Goal: Information Seeking & Learning: Learn about a topic

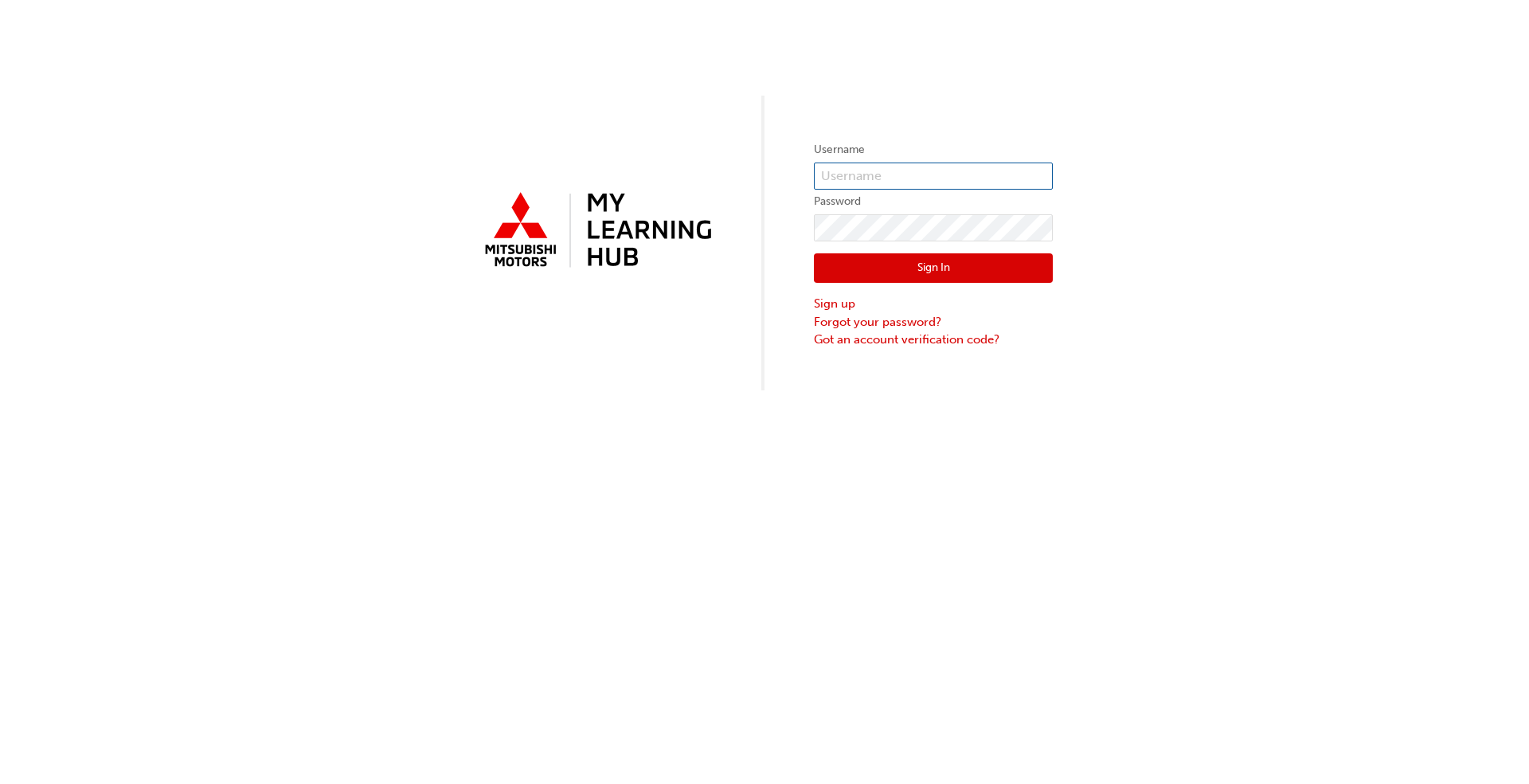
type input "[EMAIL_ADDRESS][DOMAIN_NAME]"
click at [795, 265] on button "Sign In" at bounding box center [934, 268] width 239 height 30
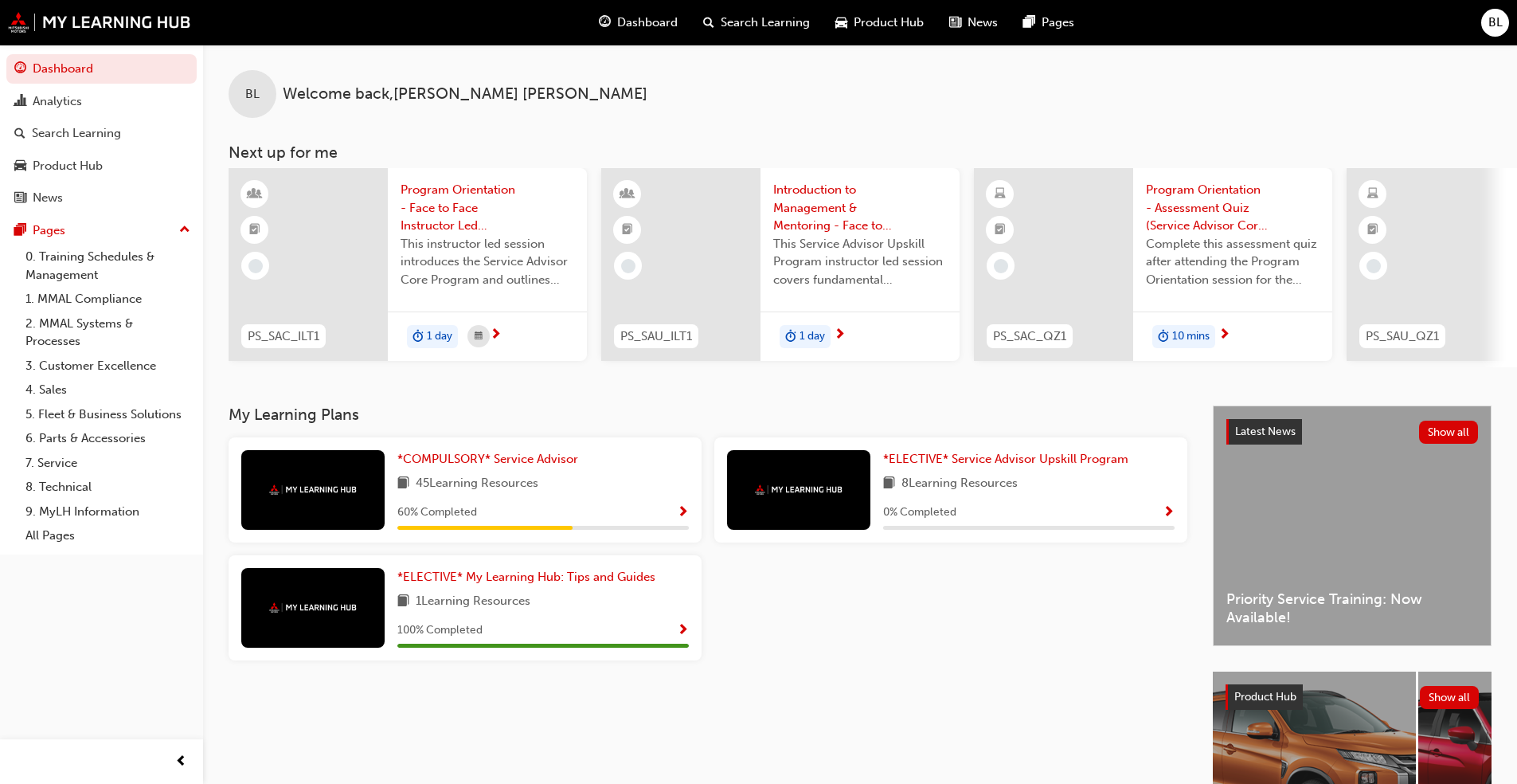
click at [493, 477] on div "*COMPULSORY* Service Advisor 45 Learning Resources 60 % Completed" at bounding box center [542, 489] width 291 height 79
click at [501, 483] on span "45 Learning Resources" at bounding box center [477, 483] width 123 height 20
click at [515, 465] on span "*COMPULSORY* Service Advisor" at bounding box center [488, 459] width 181 height 15
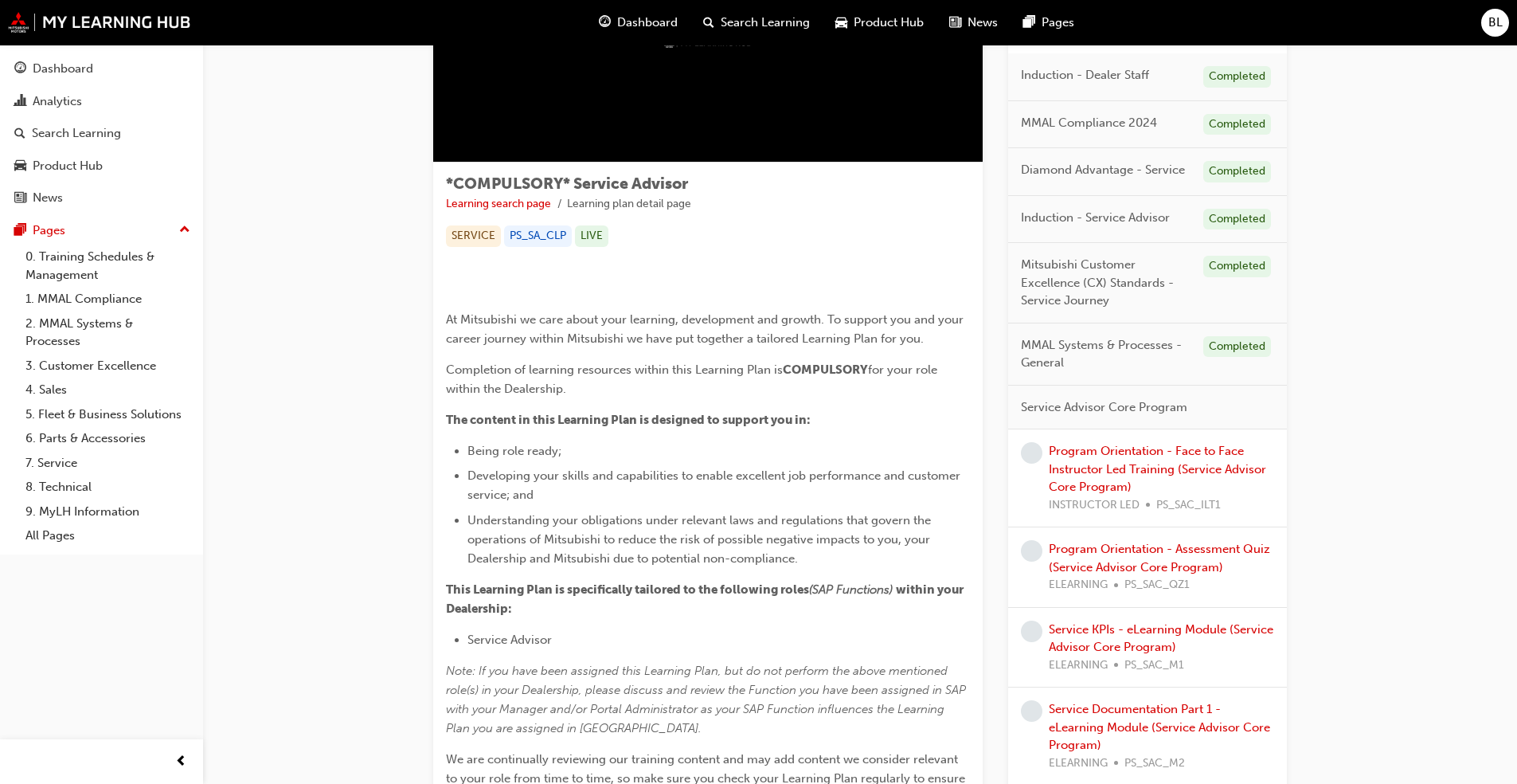
scroll to position [239, 0]
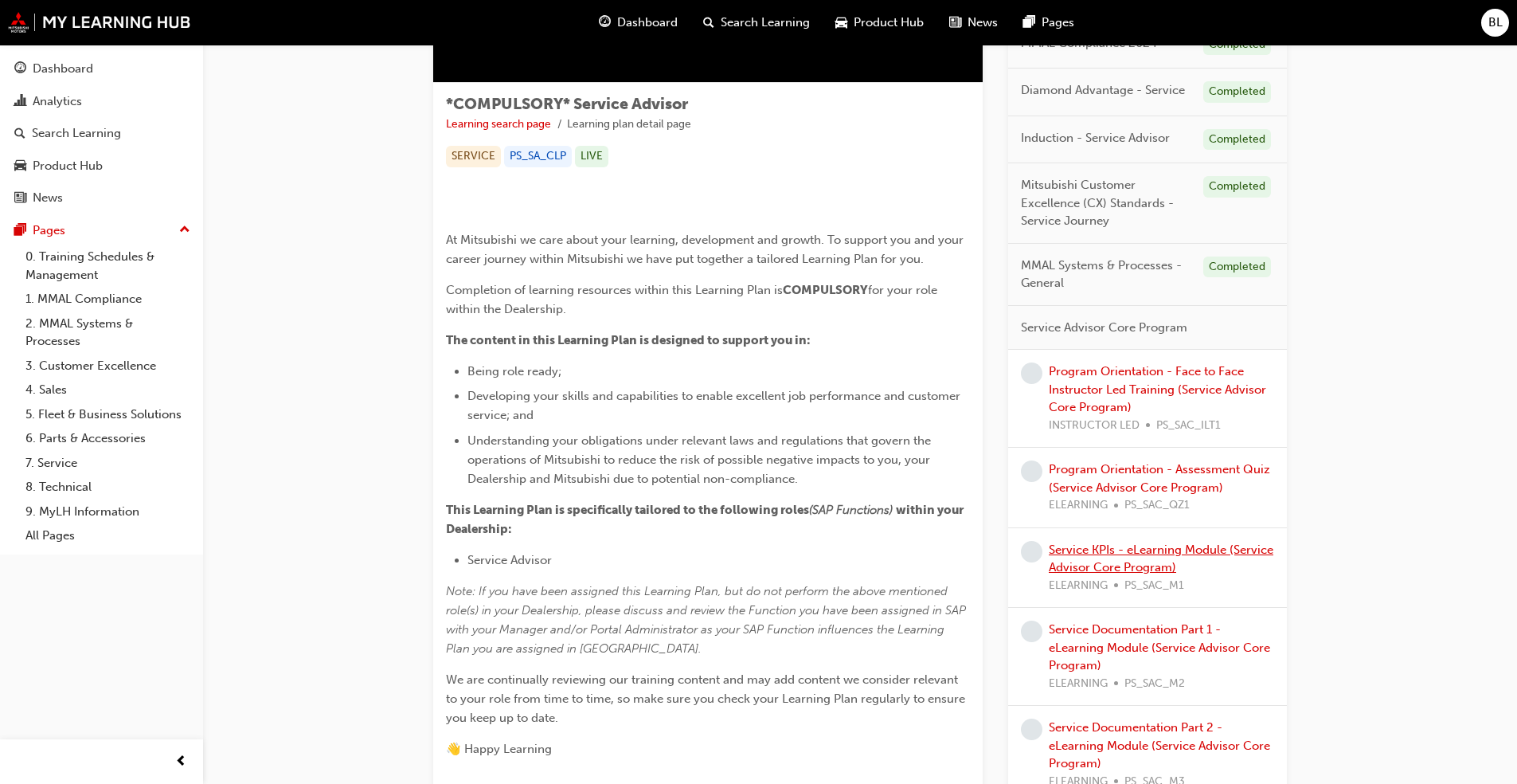
click at [795, 550] on link "Service KPIs - eLearning Module (Service Advisor Core Program)" at bounding box center [1161, 559] width 225 height 32
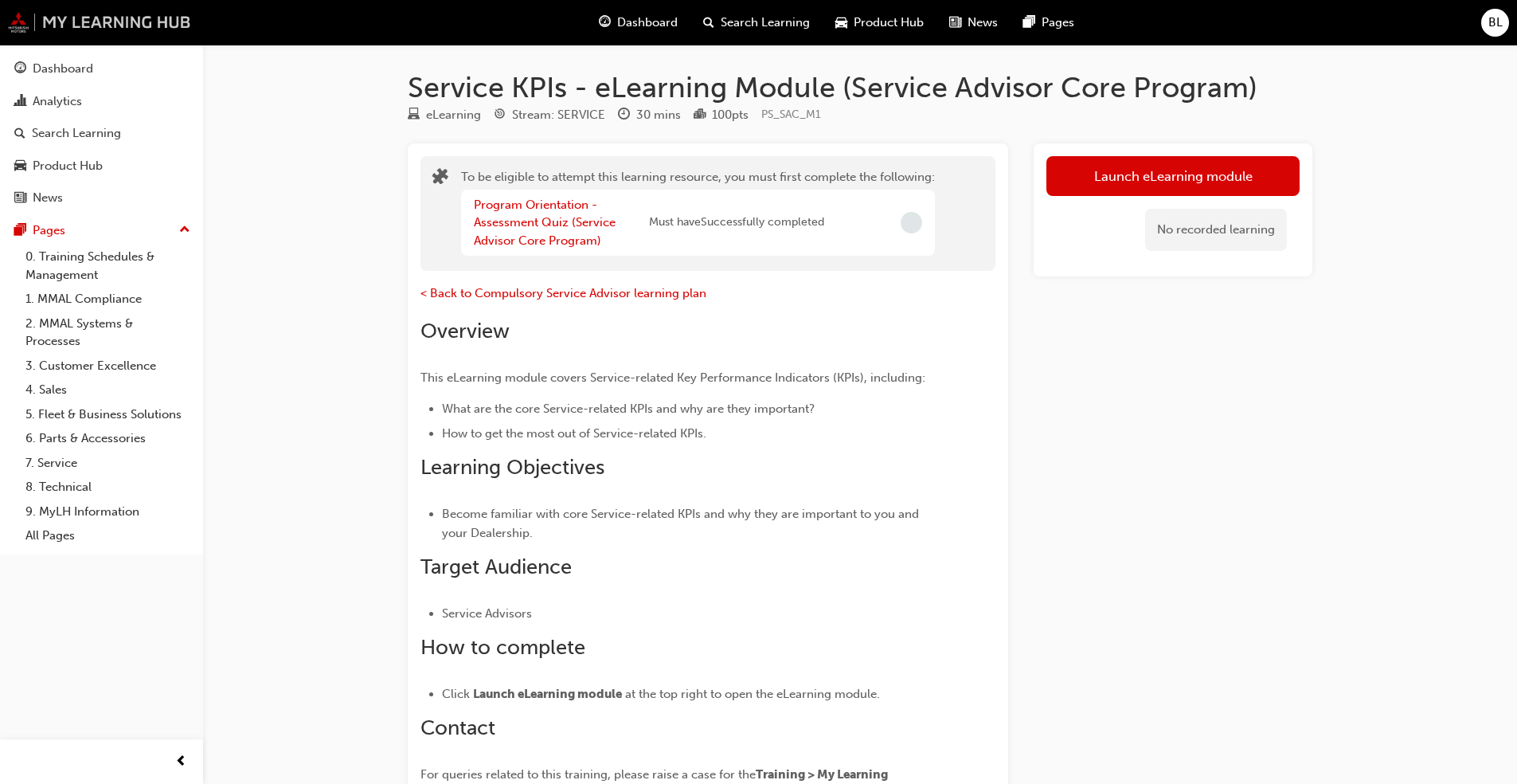
click at [70, 24] on img at bounding box center [99, 22] width 183 height 20
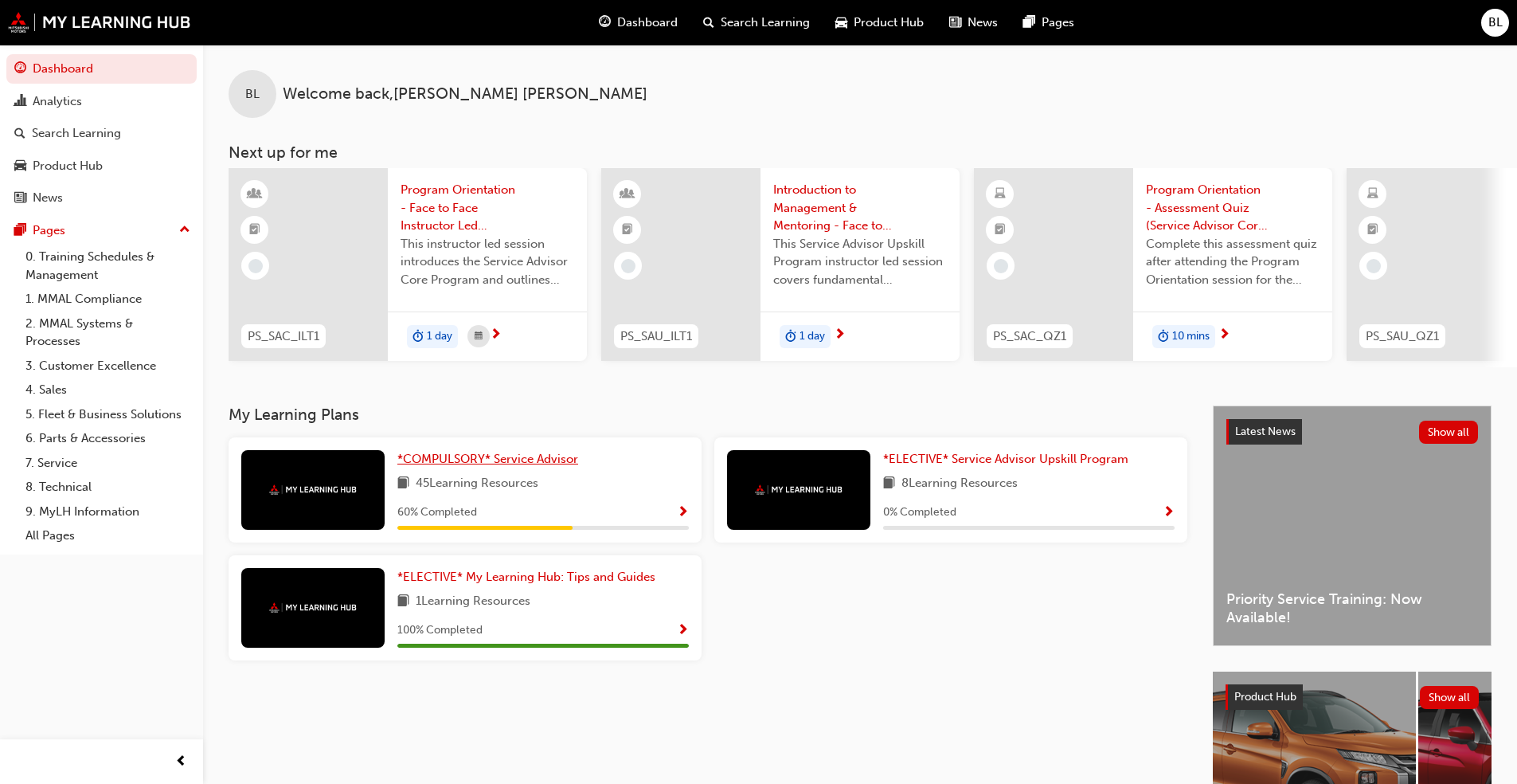
click at [509, 465] on span "*COMPULSORY* Service Advisor" at bounding box center [488, 459] width 181 height 15
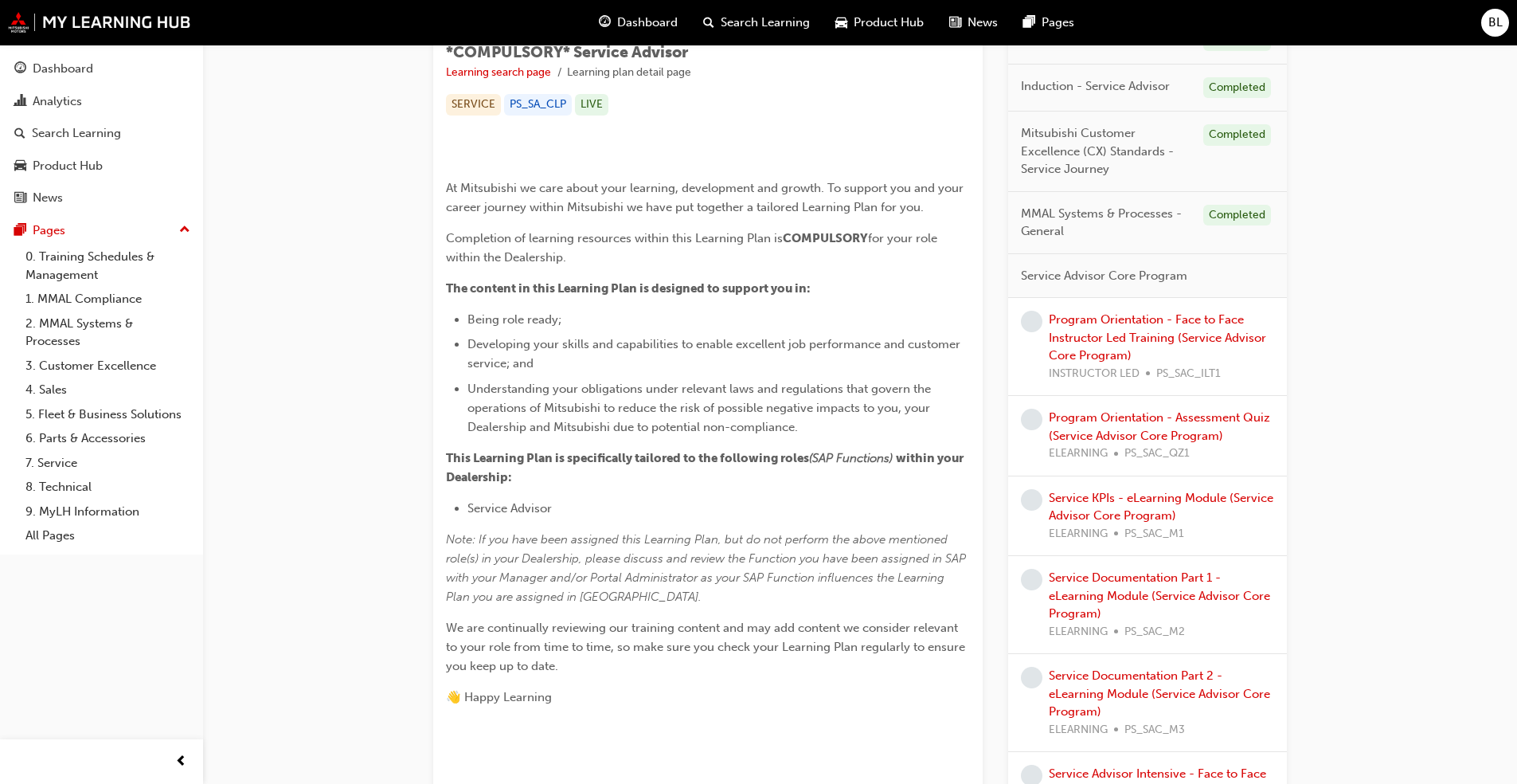
scroll to position [319, 0]
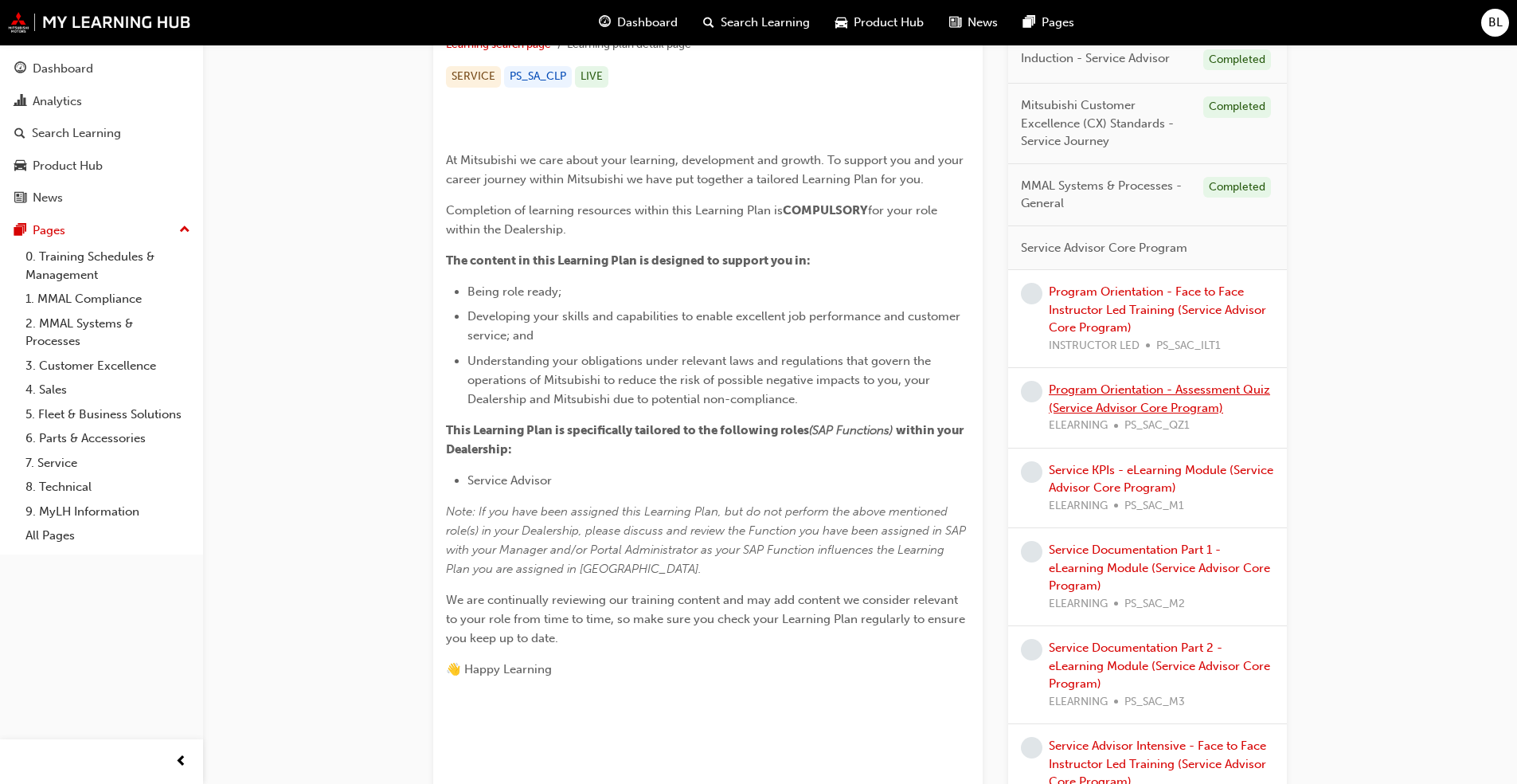
click at [795, 389] on link "Program Orientation - Assessment Quiz (Service Advisor Core Program)" at bounding box center [1159, 399] width 221 height 32
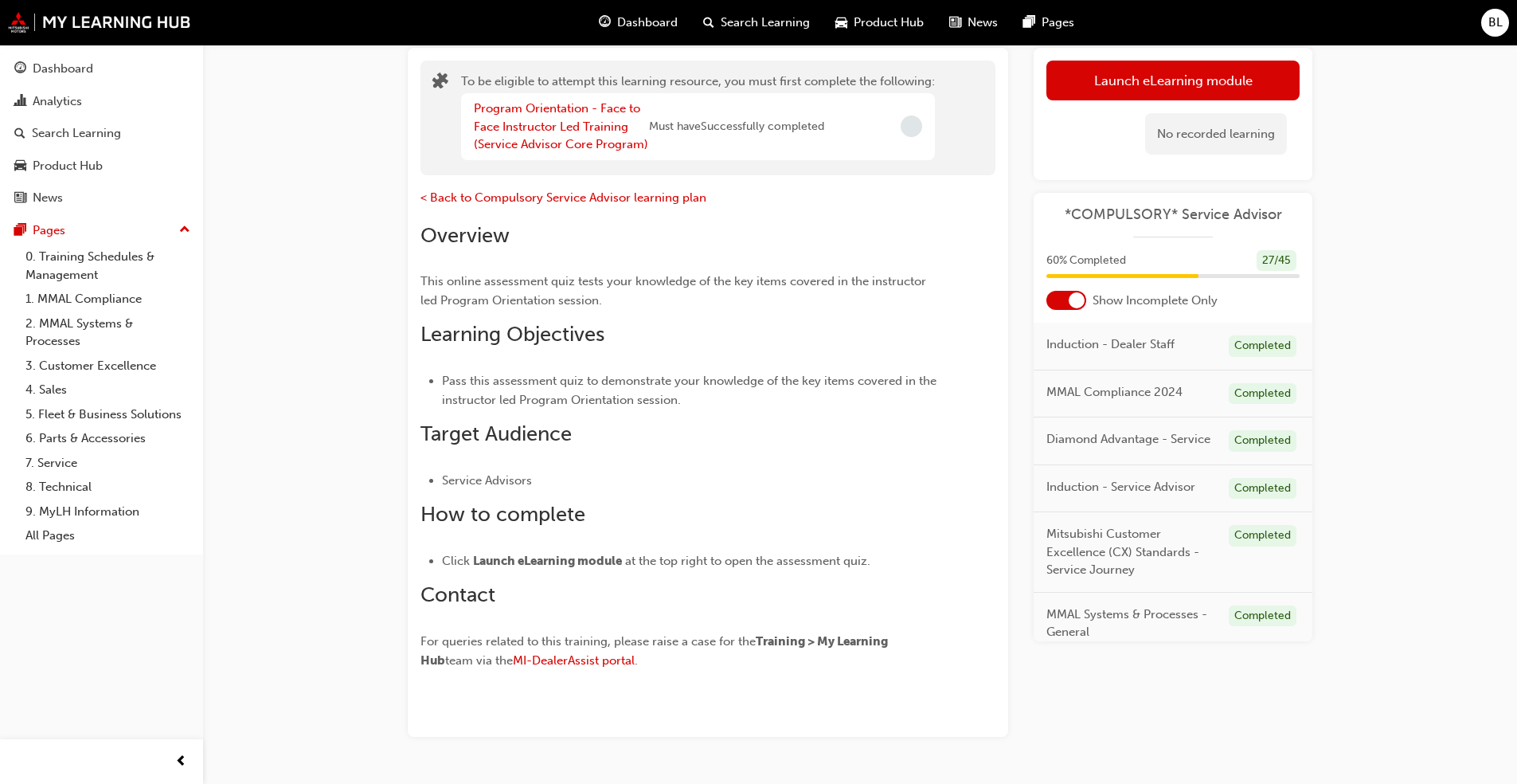
scroll to position [15, 0]
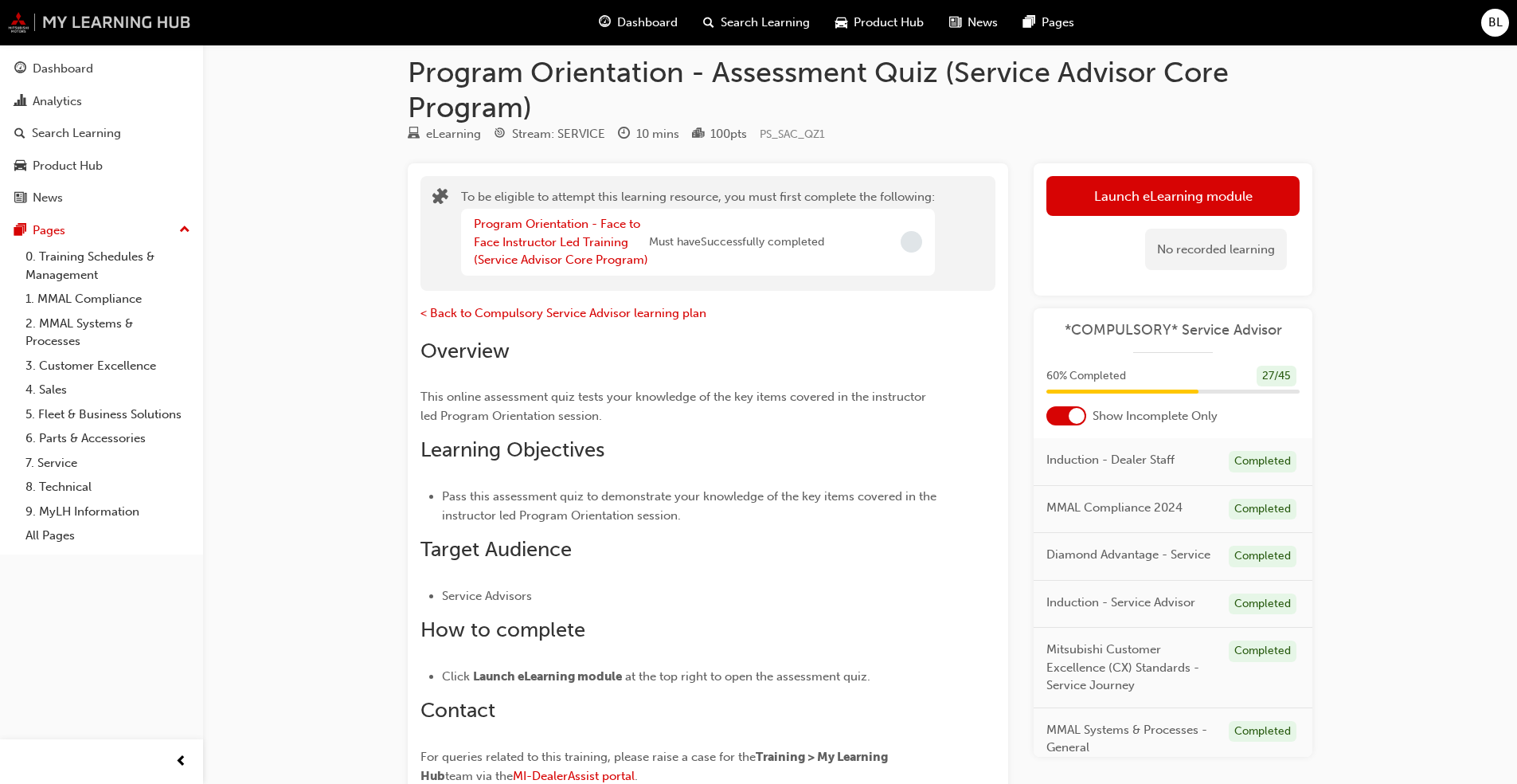
click at [123, 23] on img at bounding box center [99, 22] width 183 height 20
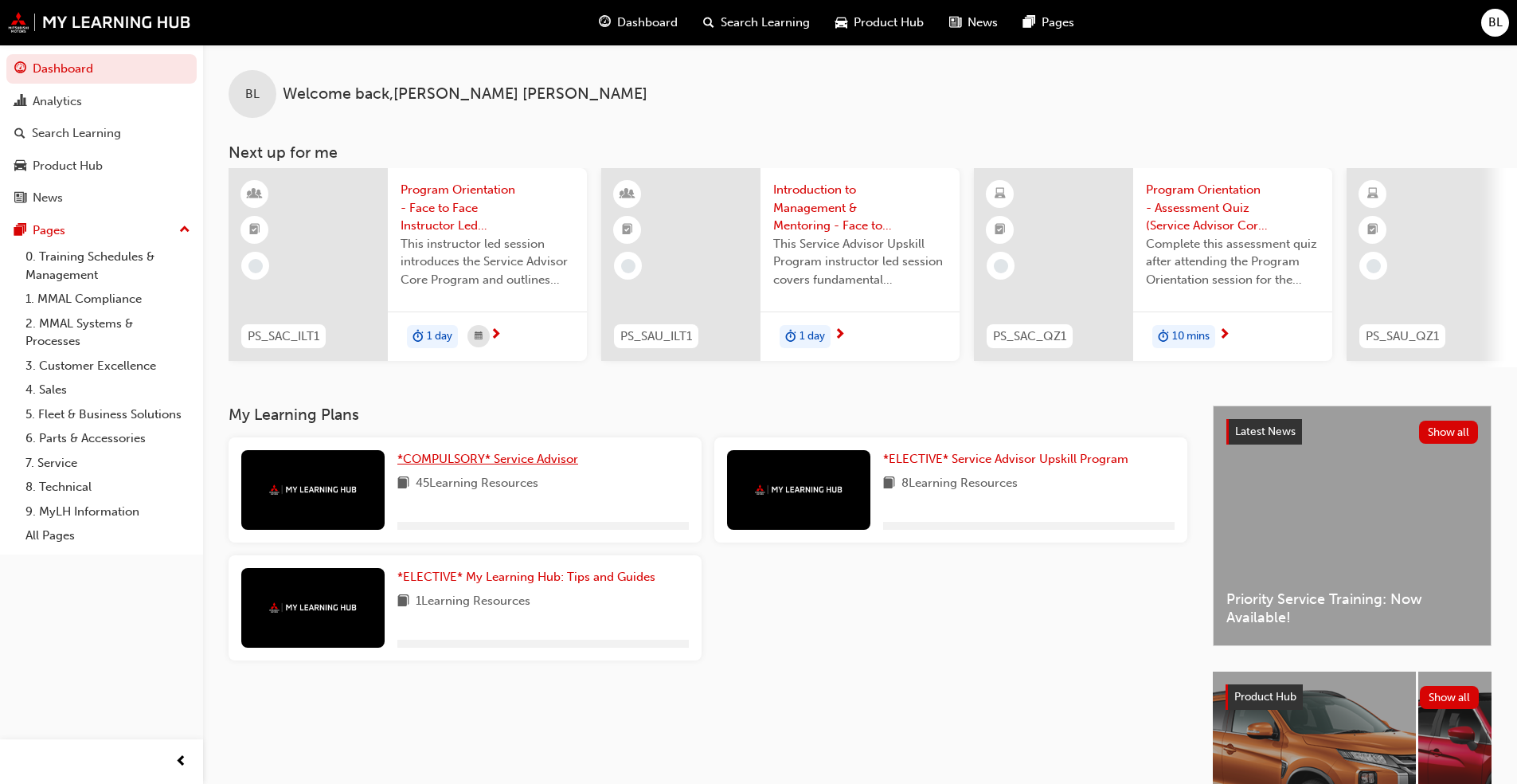
click at [501, 465] on span "*COMPULSORY* Service Advisor" at bounding box center [488, 459] width 181 height 15
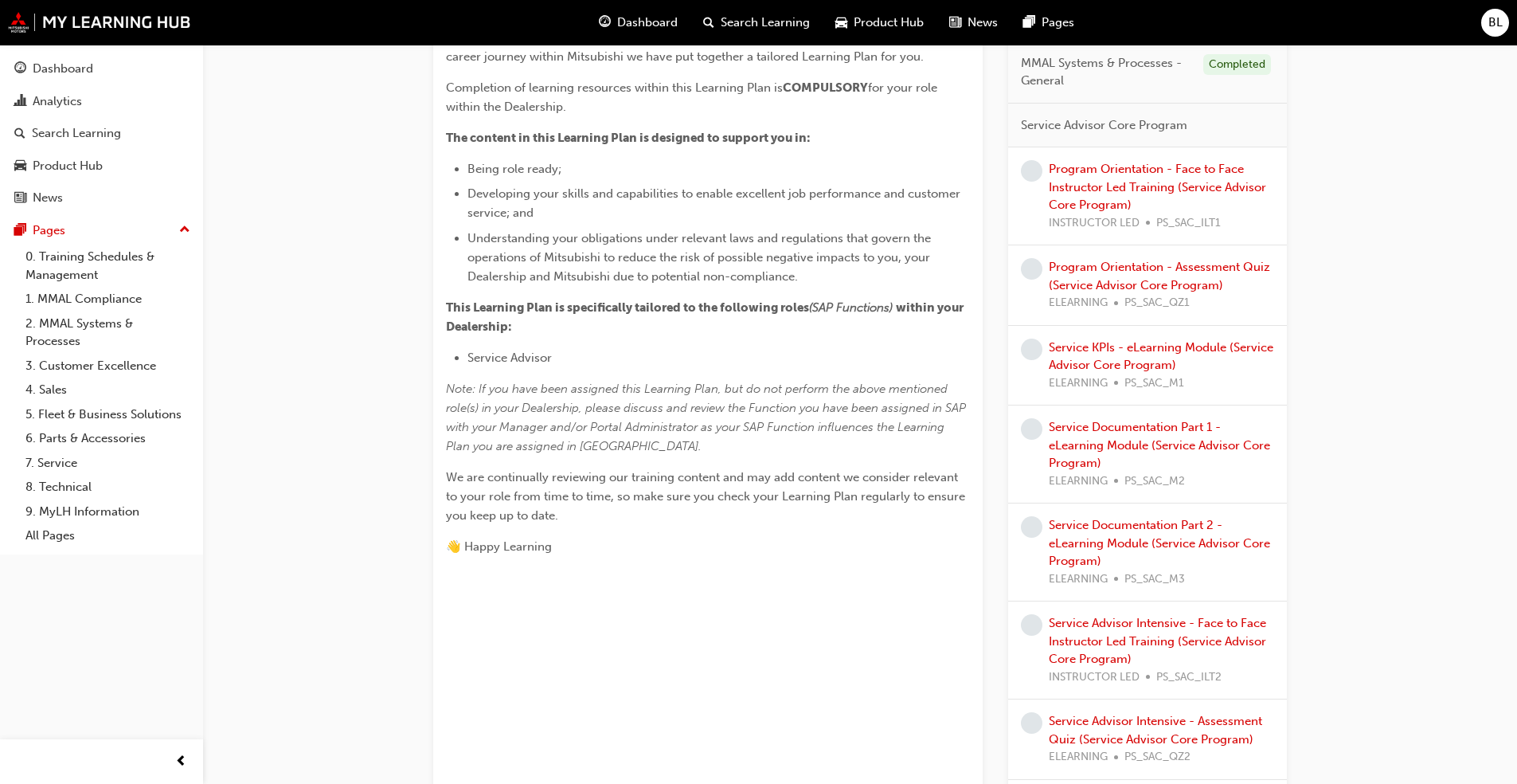
scroll to position [477, 0]
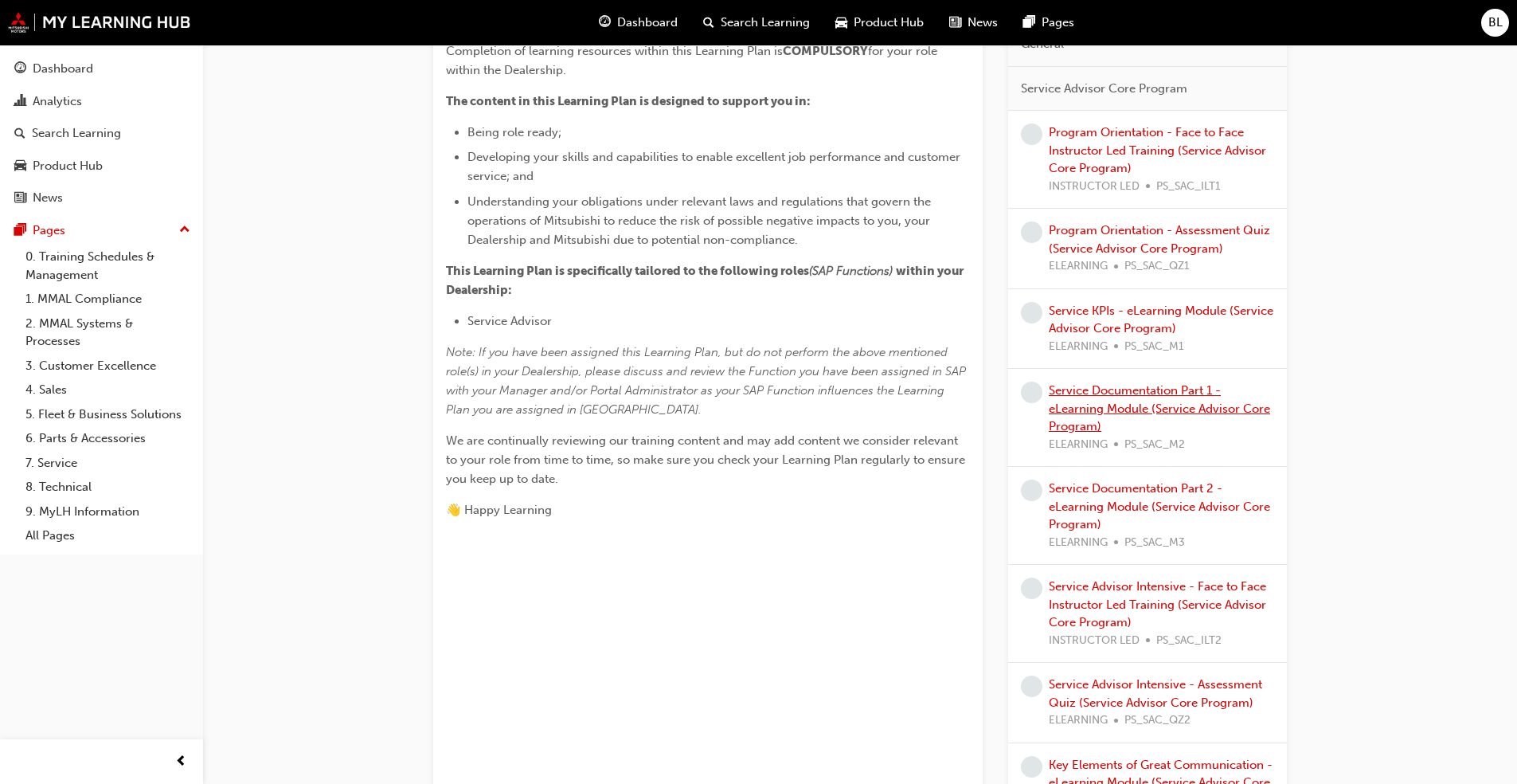
click at [795, 413] on link "Service Documentation Part 1 - eLearning Module (Service Advisor Core Program)" at bounding box center [1159, 407] width 221 height 50
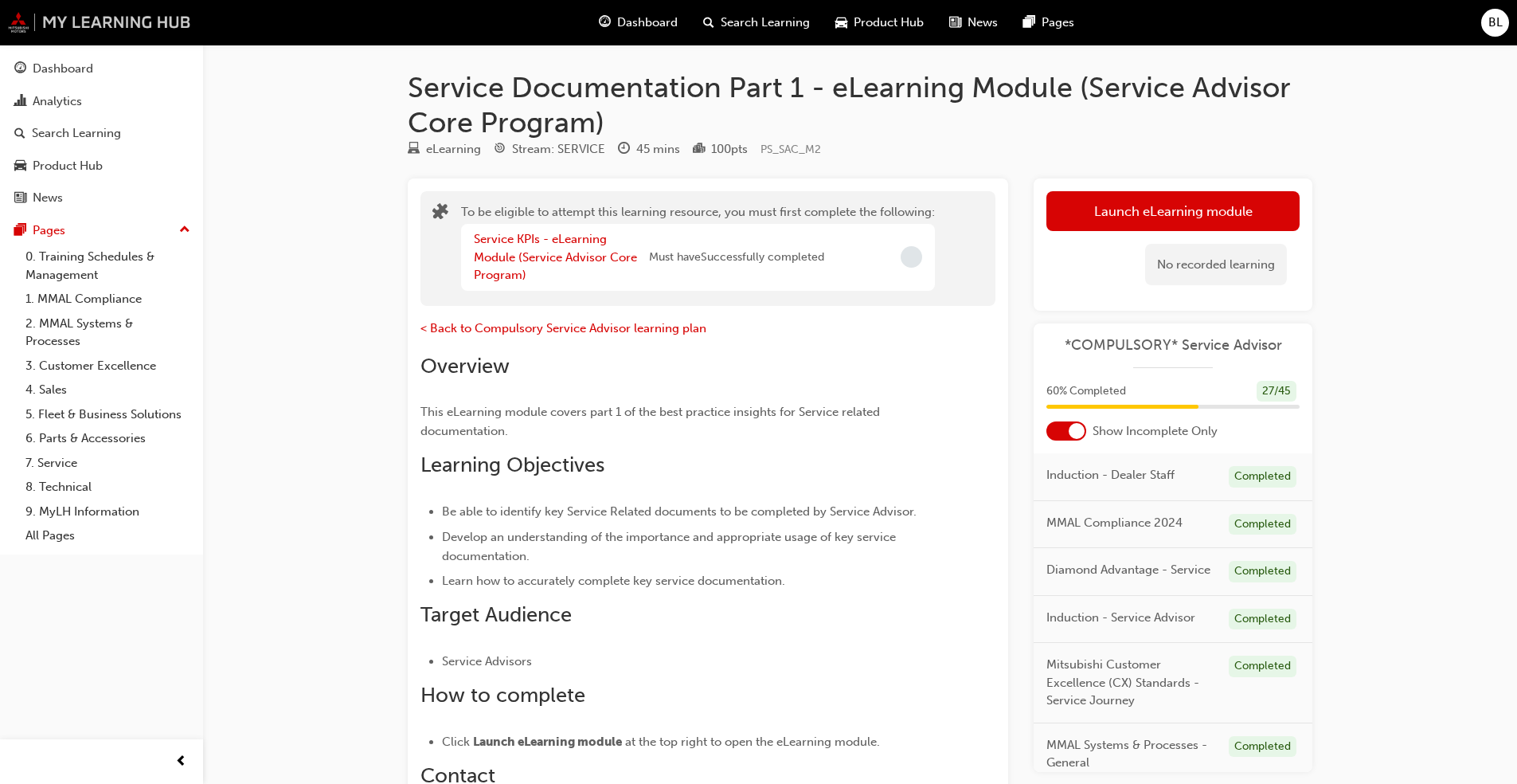
click at [157, 12] on img at bounding box center [99, 22] width 183 height 20
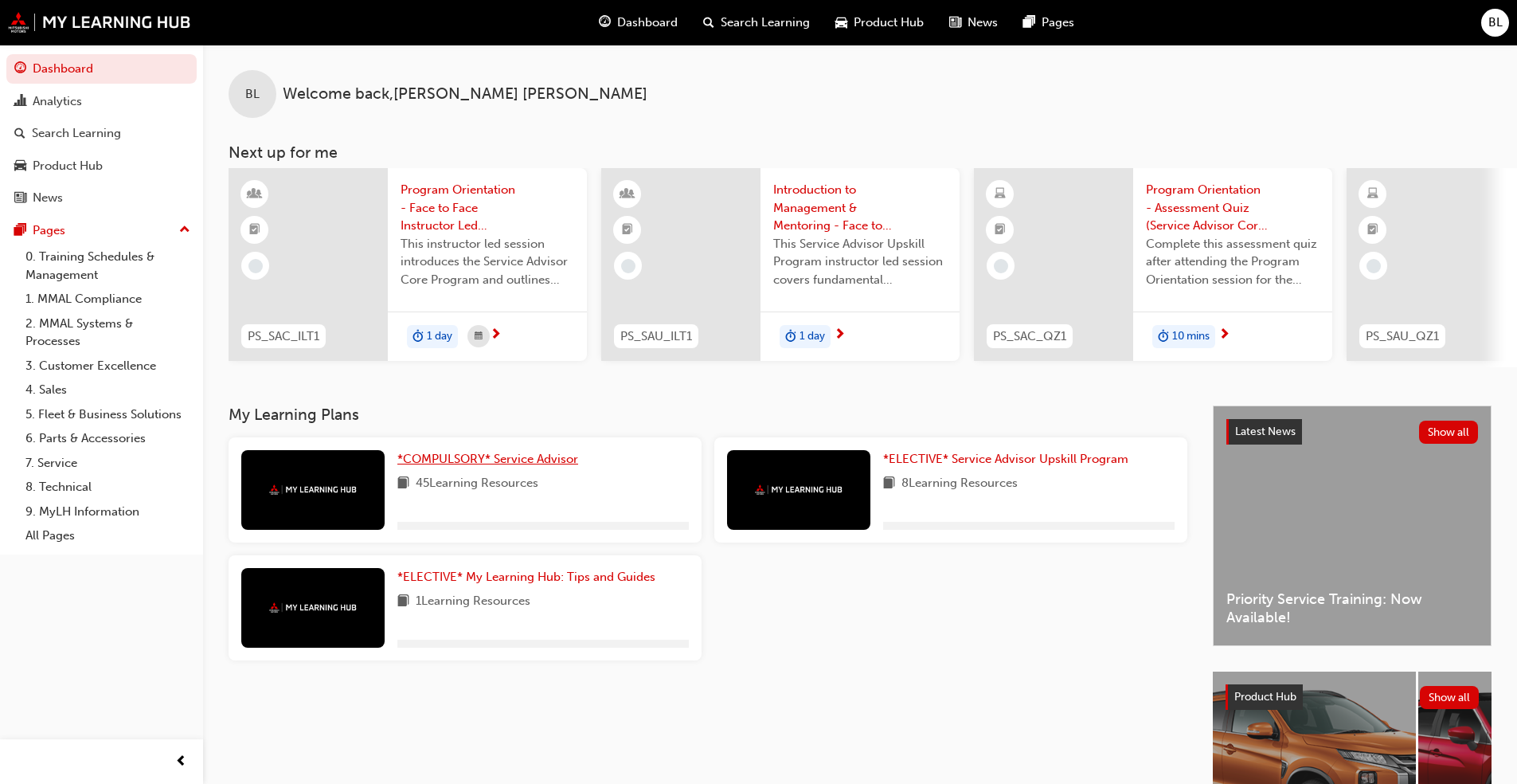
click at [469, 465] on span "*COMPULSORY* Service Advisor" at bounding box center [488, 459] width 181 height 15
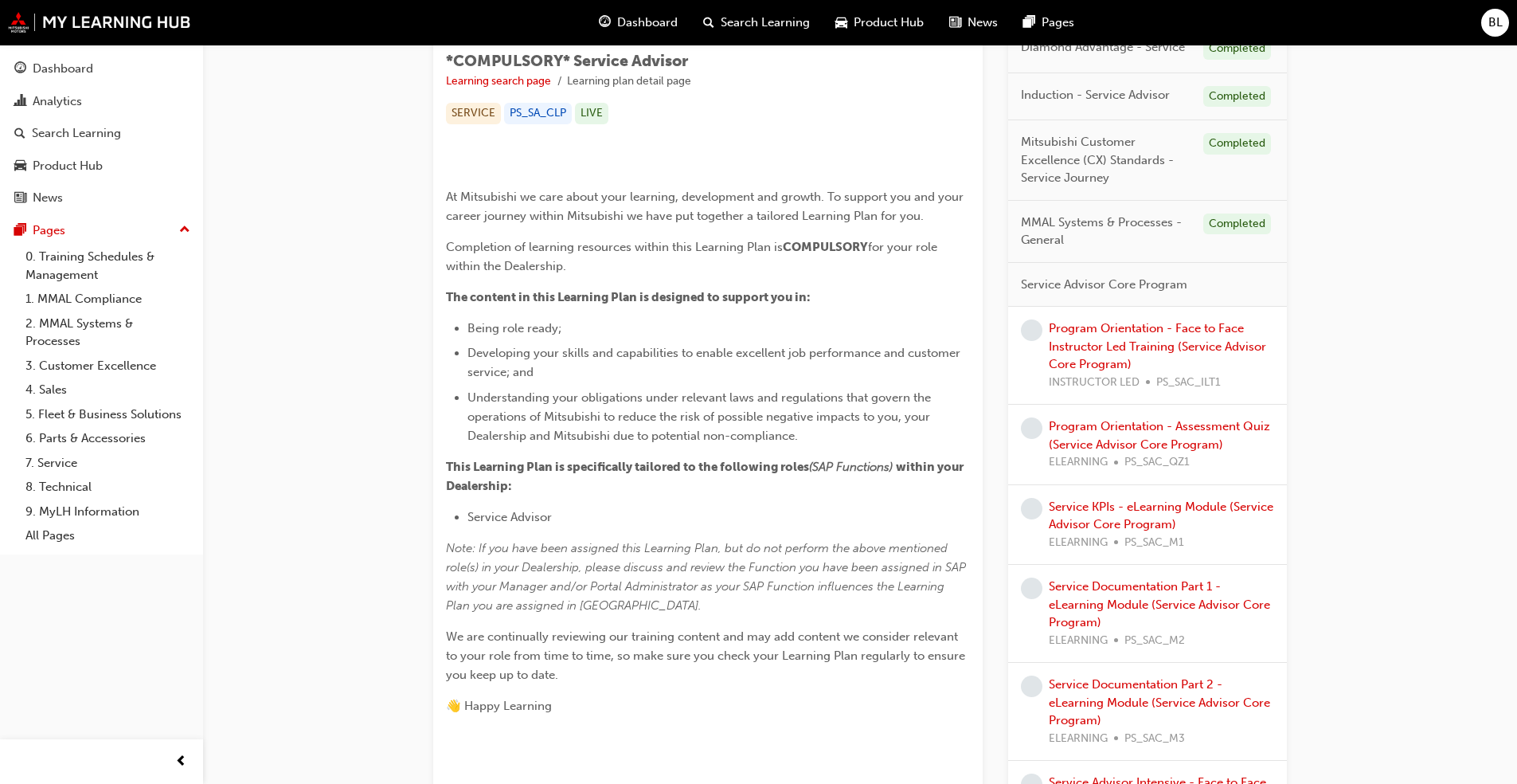
scroll to position [319, 0]
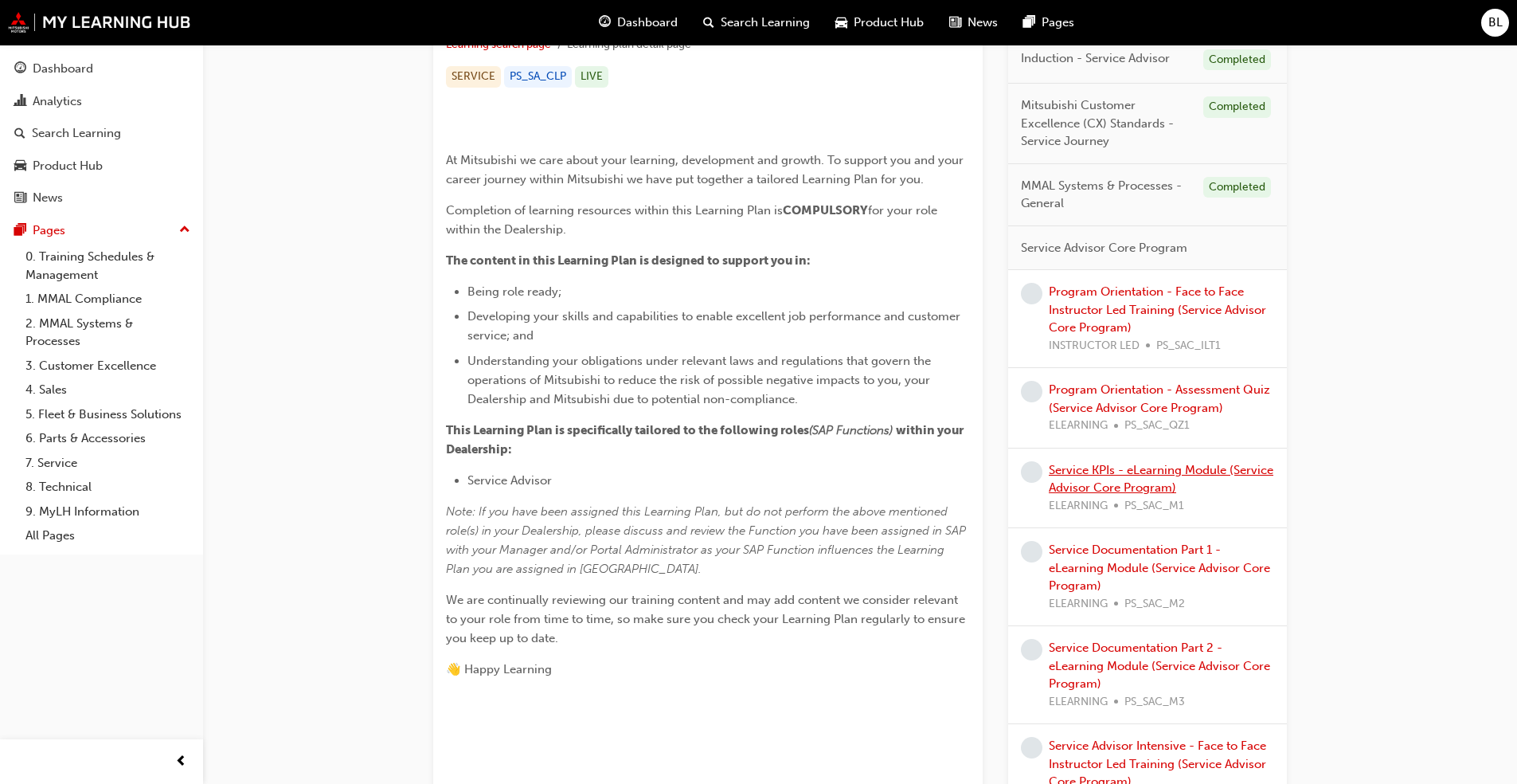
click at [795, 489] on link "Service KPIs - eLearning Module (Service Advisor Core Program)" at bounding box center [1161, 479] width 225 height 32
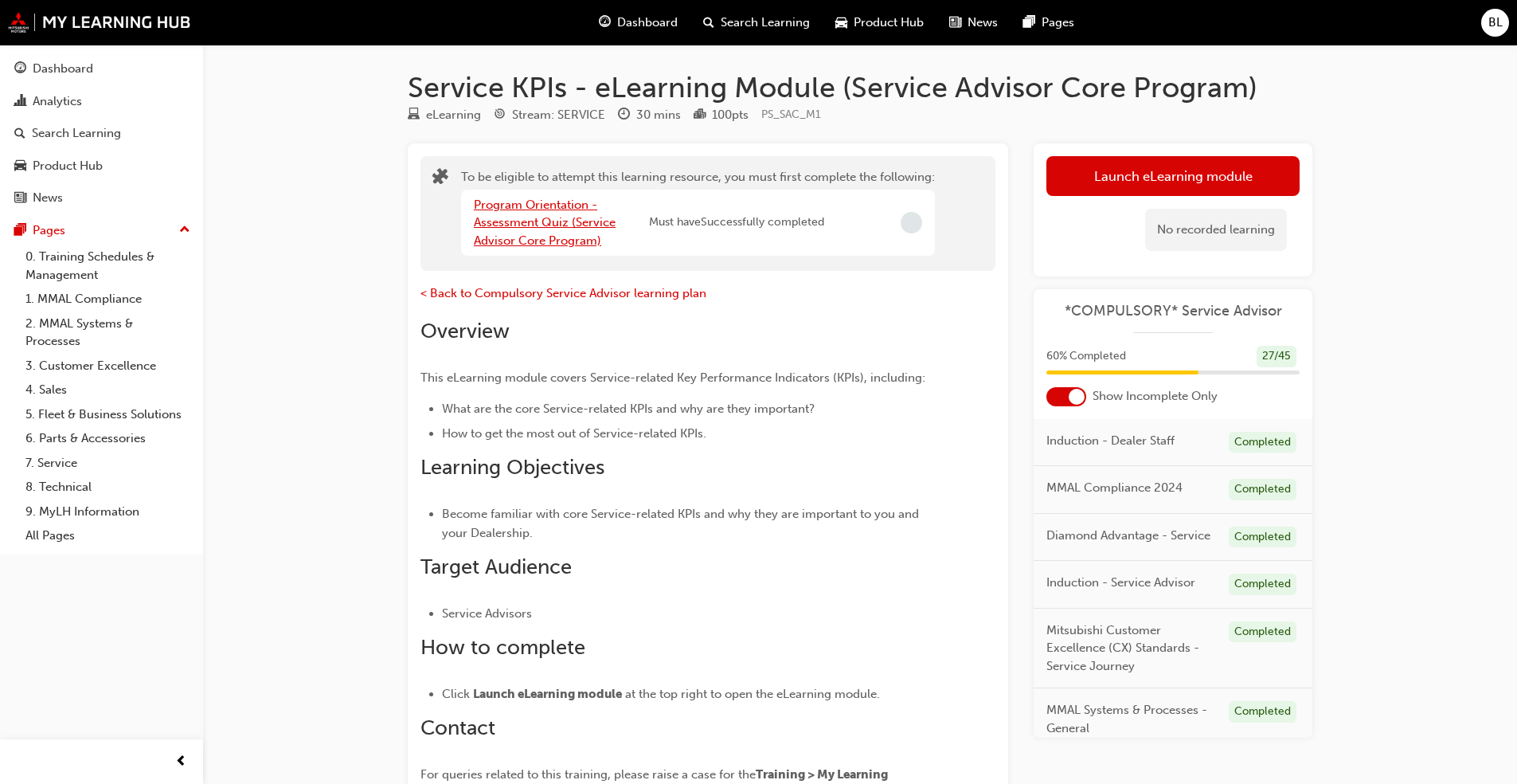
click at [589, 232] on link "Program Orientation - Assessment Quiz (Service Advisor Core Program)" at bounding box center [545, 222] width 142 height 50
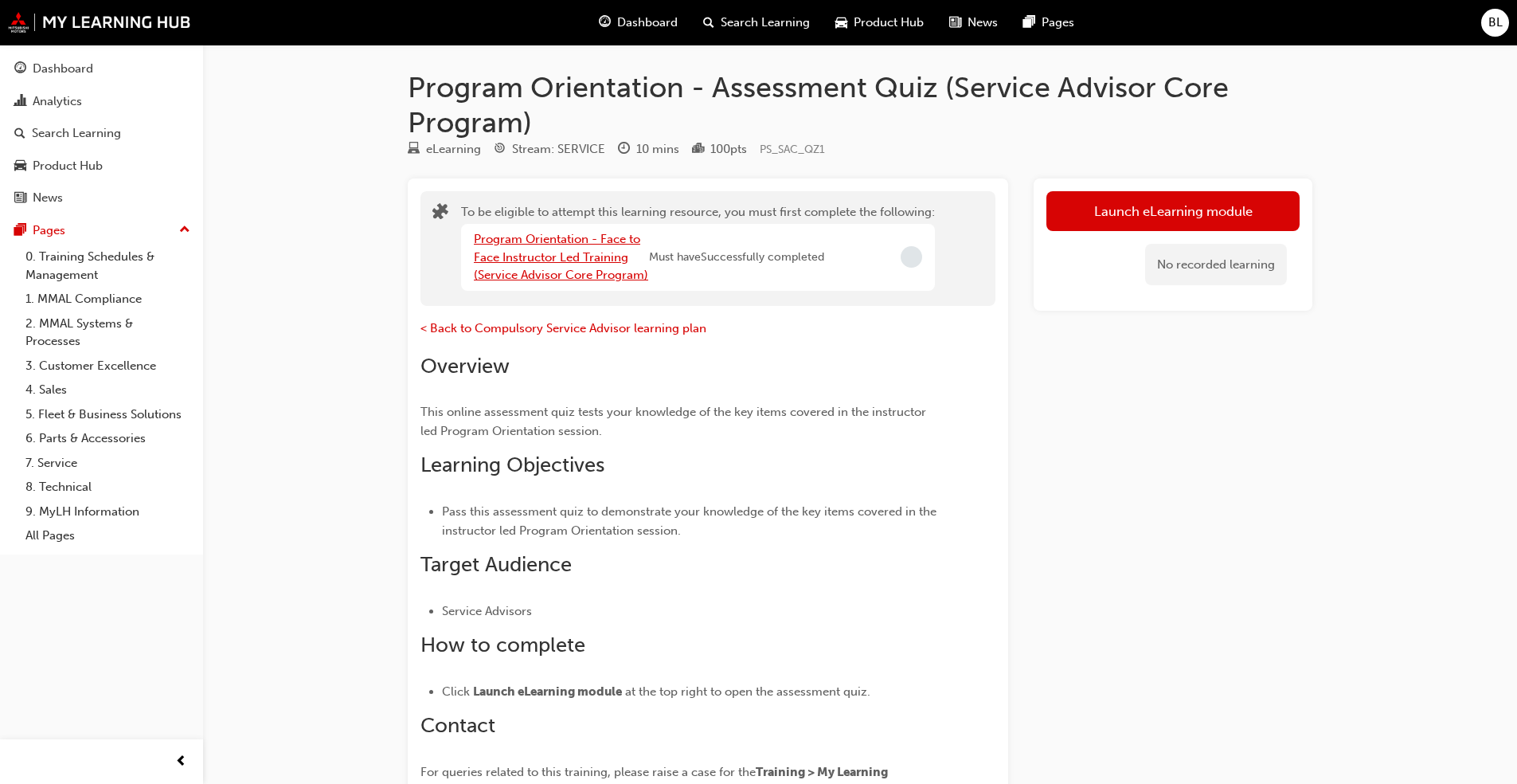
click at [583, 242] on link "Program Orientation - Face to Face Instructor Led Training (Service Advisor Cor…" at bounding box center [561, 256] width 174 height 50
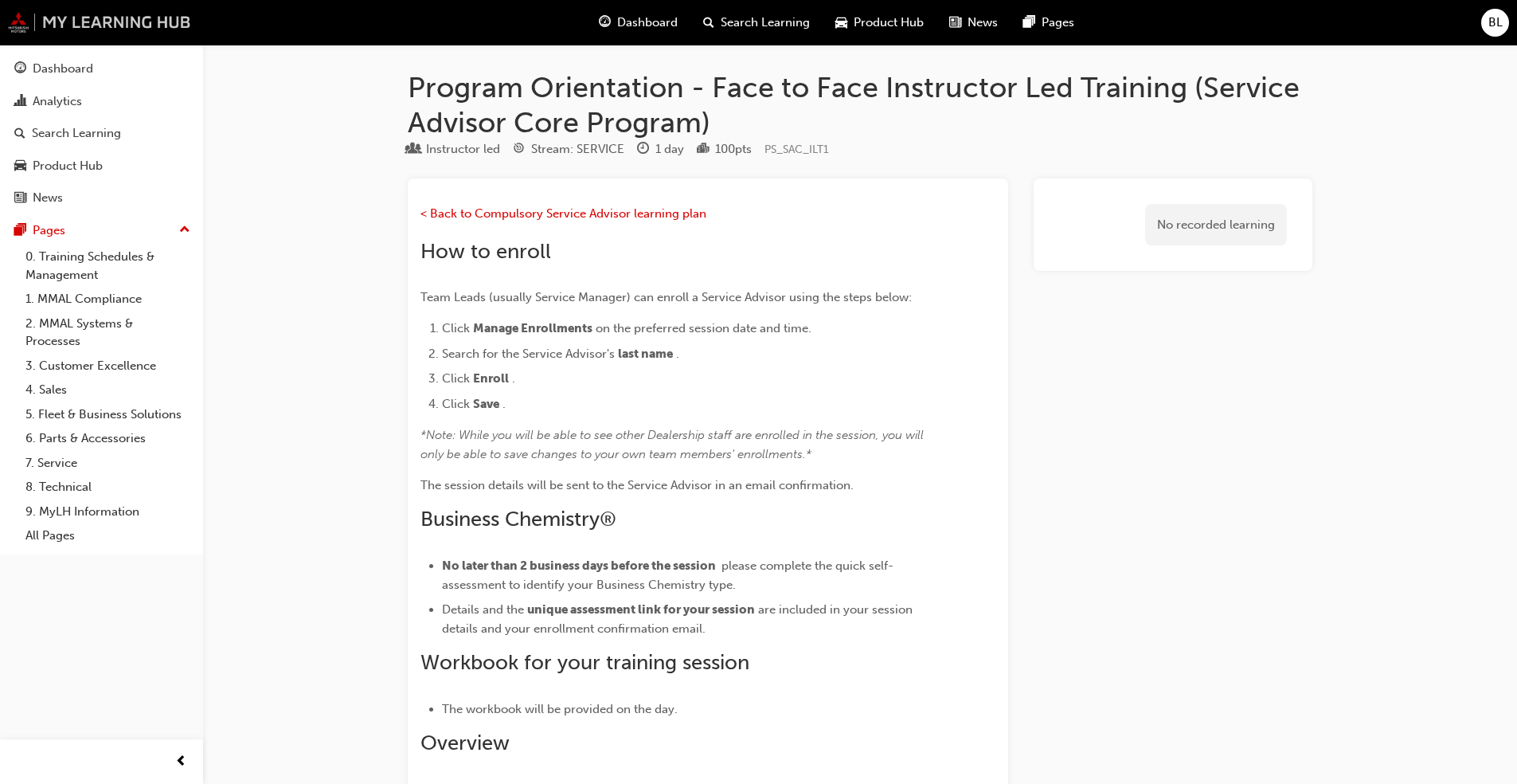
click at [79, 25] on img at bounding box center [99, 22] width 183 height 20
